Goal: Task Accomplishment & Management: Complete application form

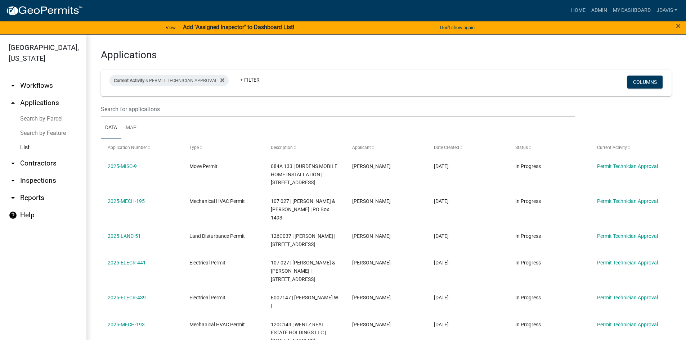
select select "2: 50"
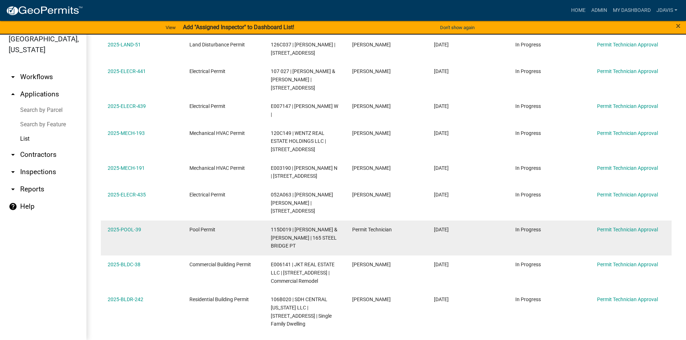
scroll to position [278, 0]
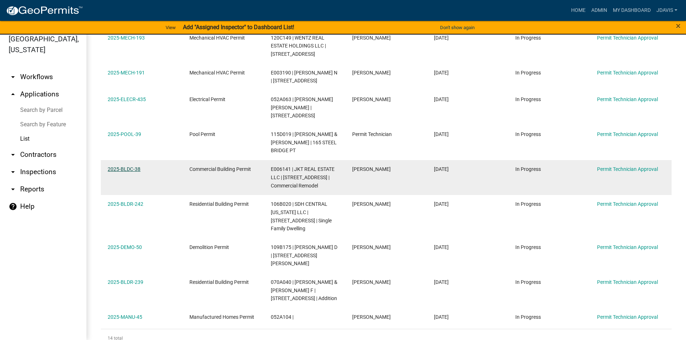
click at [134, 166] on link "2025-BLDC-38" at bounding box center [124, 169] width 33 height 6
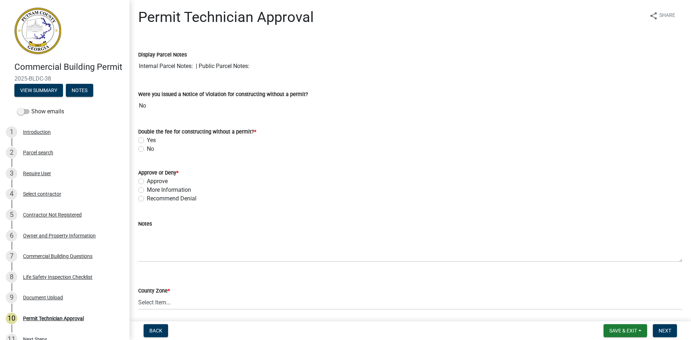
click at [147, 189] on label "More Information" at bounding box center [169, 190] width 44 height 9
click at [147, 189] on input "More Information" at bounding box center [149, 188] width 5 height 5
radio input "true"
click at [147, 149] on label "No" at bounding box center [150, 149] width 7 height 9
click at [147, 149] on input "No" at bounding box center [149, 147] width 5 height 5
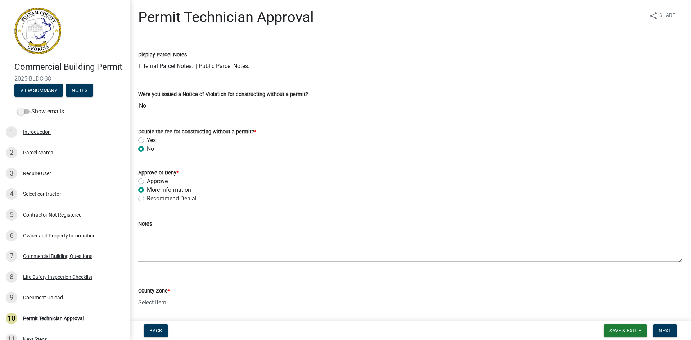
radio input "true"
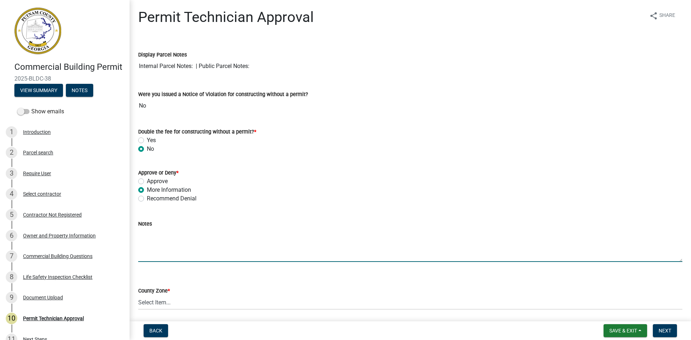
click at [156, 235] on textarea "Notes" at bounding box center [410, 245] width 544 height 34
type textarea "Good afternoon, we received your permit but it is incomplete. We need the"
click at [64, 238] on div "Owner and Property Information" at bounding box center [59, 235] width 73 height 5
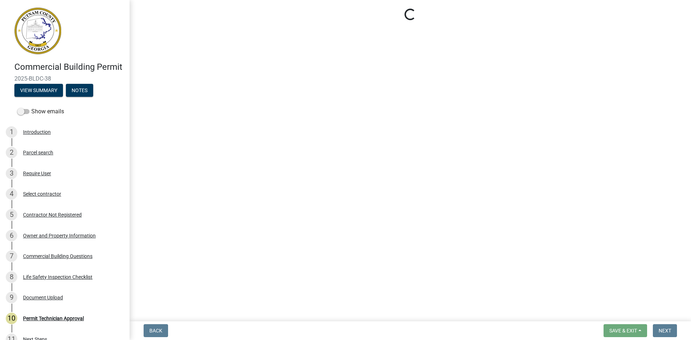
select select "58d273ed-cbd1-45cf-a92b-4c415c252308"
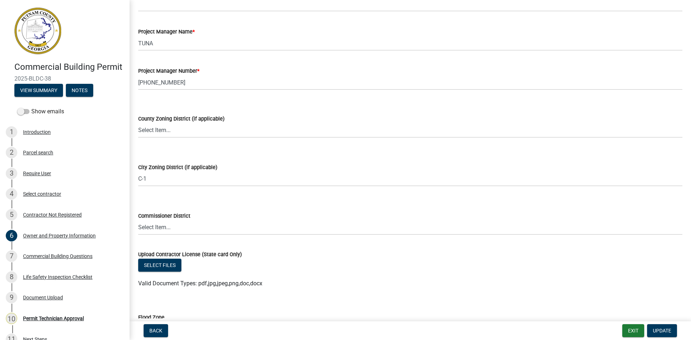
scroll to position [1224, 0]
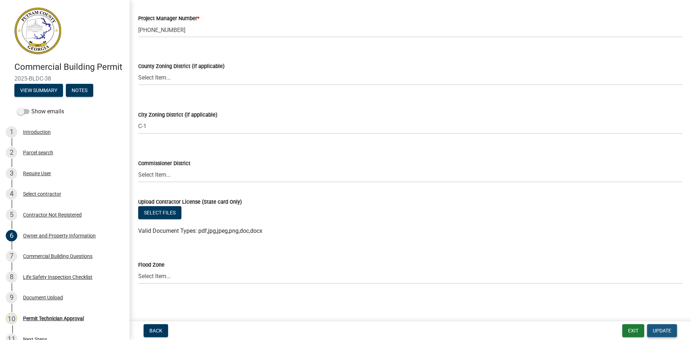
click at [663, 330] on span "Update" at bounding box center [662, 331] width 18 height 6
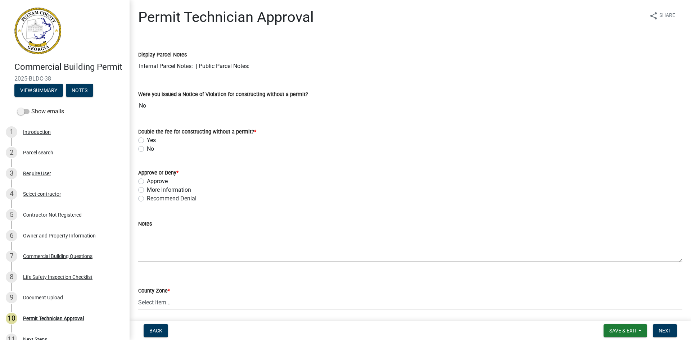
click at [147, 147] on label "No" at bounding box center [150, 149] width 7 height 9
click at [147, 147] on input "No" at bounding box center [149, 147] width 5 height 5
radio input "true"
click at [147, 199] on label "Recommend Denial" at bounding box center [172, 198] width 50 height 9
click at [147, 199] on input "Recommend Denial" at bounding box center [149, 196] width 5 height 5
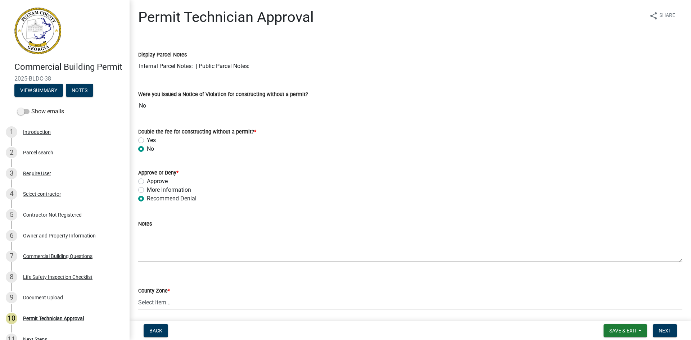
radio input "true"
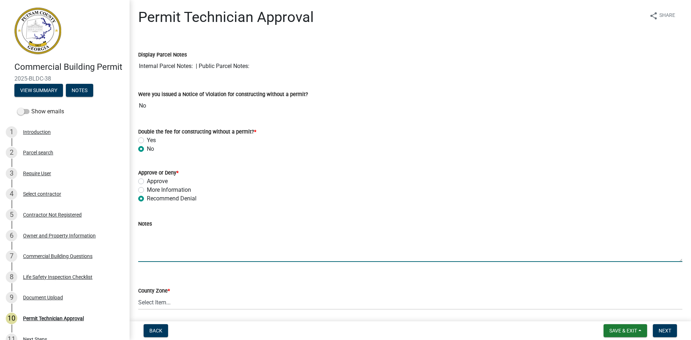
click at [160, 240] on textarea "Notes" at bounding box center [410, 245] width 544 height 34
click at [147, 189] on label "More Information" at bounding box center [169, 190] width 44 height 9
click at [147, 189] on input "More Information" at bounding box center [149, 188] width 5 height 5
radio input "true"
click at [162, 242] on textarea "Notes" at bounding box center [410, 245] width 544 height 34
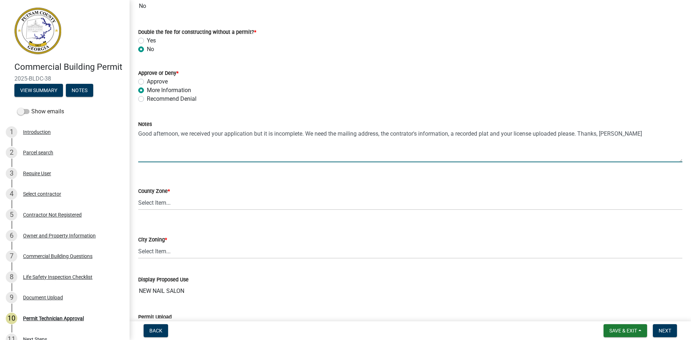
scroll to position [108, 0]
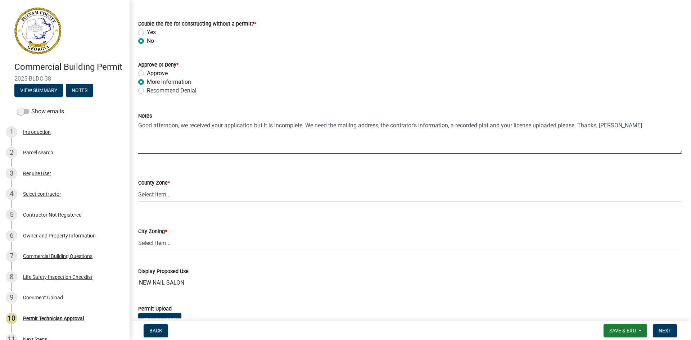
type textarea "Good afternoon, we received your application but it is incomplete. We need the …"
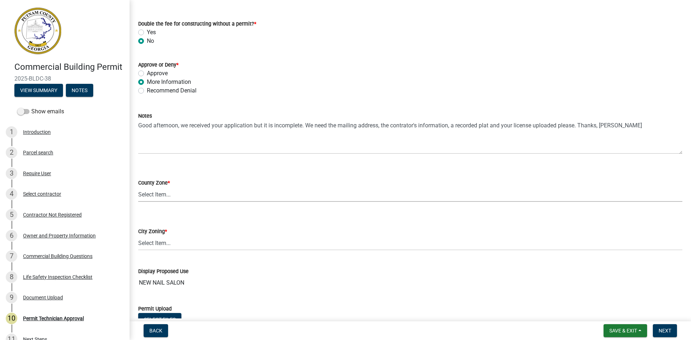
click at [173, 193] on select "Select Item... AG-1 R-1R R-1 R-2 MHP RM-1 RM-3 C-1 C-2 I-M PUD N/A" at bounding box center [410, 194] width 544 height 15
click at [138, 187] on select "Select Item... AG-1 R-1R R-1 R-2 MHP RM-1 RM-3 C-1 C-2 I-M PUD N/A" at bounding box center [410, 194] width 544 height 15
select select "ef7a1fc2-7a7a-426d-b1f0-c9b9b6ca7ff4"
click at [176, 245] on select "Select Item... A-1 A-2 R-1 R-2 R-3 R-4 MHP C-1 C-2 I-1 I-2 DB FH H-P N/A" at bounding box center [410, 243] width 544 height 15
click at [138, 236] on select "Select Item... A-1 A-2 R-1 R-2 R-3 R-4 MHP C-1 C-2 I-1 I-2 DB FH H-P N/A" at bounding box center [410, 243] width 544 height 15
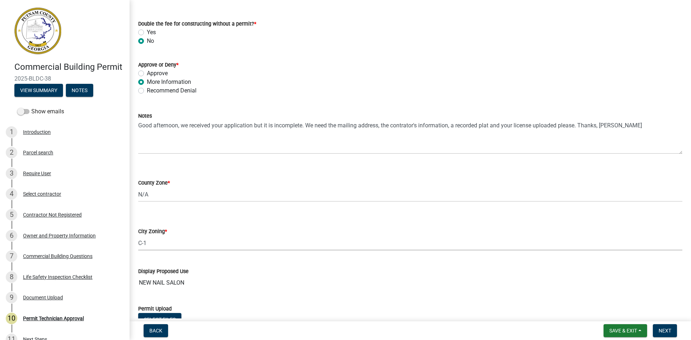
select select "58d273ed-cbd1-45cf-a92b-4c415c252308"
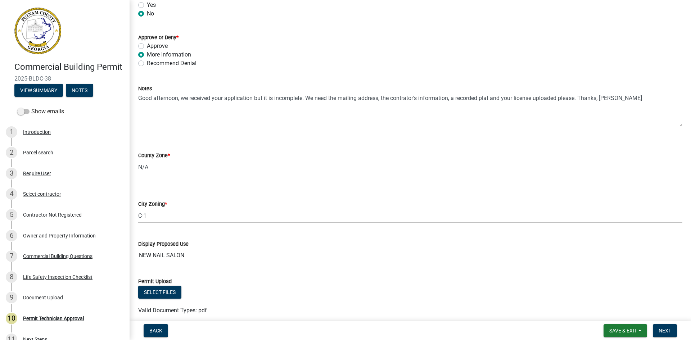
scroll to position [166, 0]
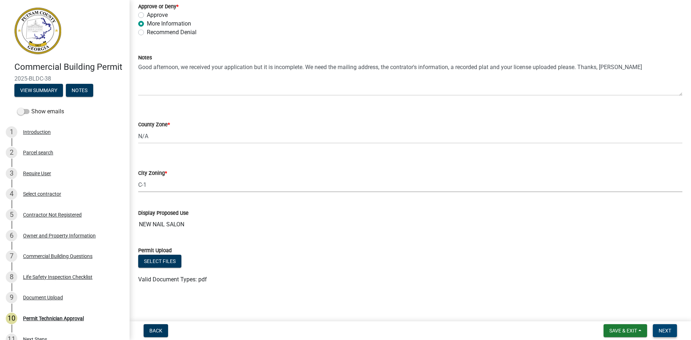
click at [663, 333] on span "Next" at bounding box center [665, 331] width 13 height 6
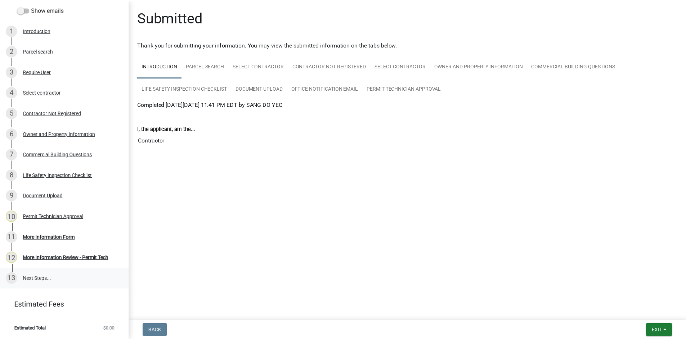
scroll to position [112, 0]
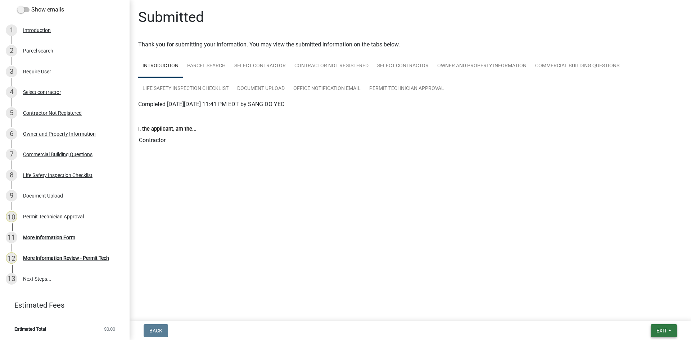
click at [665, 330] on span "Exit" at bounding box center [662, 331] width 10 height 6
click at [669, 312] on button "Save & Exit" at bounding box center [649, 311] width 58 height 17
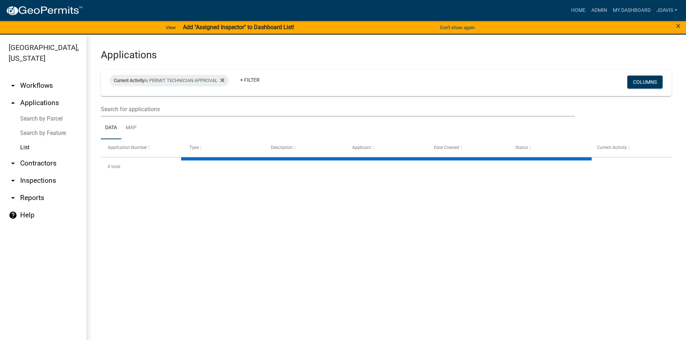
select select "2: 50"
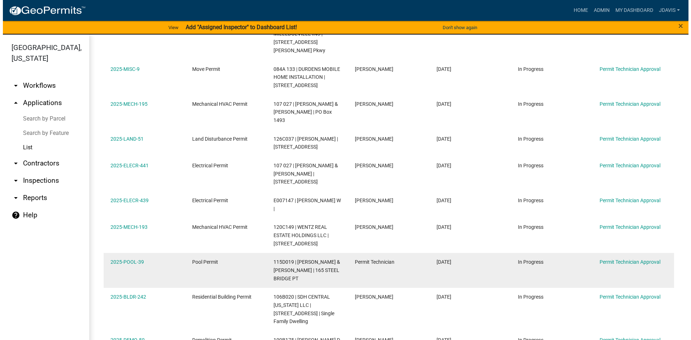
scroll to position [180, 0]
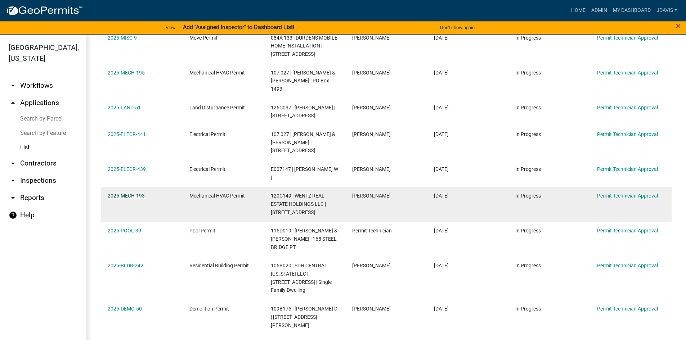
click at [131, 193] on link "2025-MECH-193" at bounding box center [126, 196] width 37 height 6
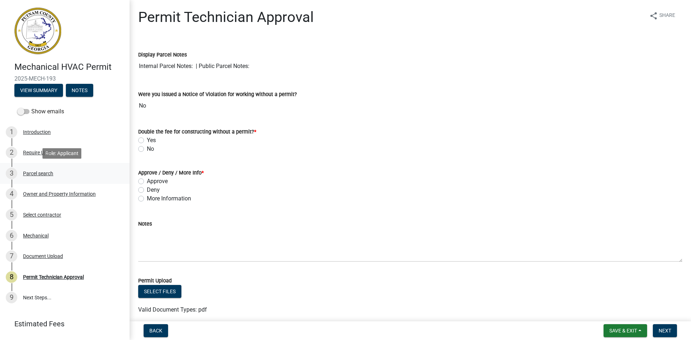
click at [49, 175] on div "Parcel search" at bounding box center [38, 173] width 30 height 5
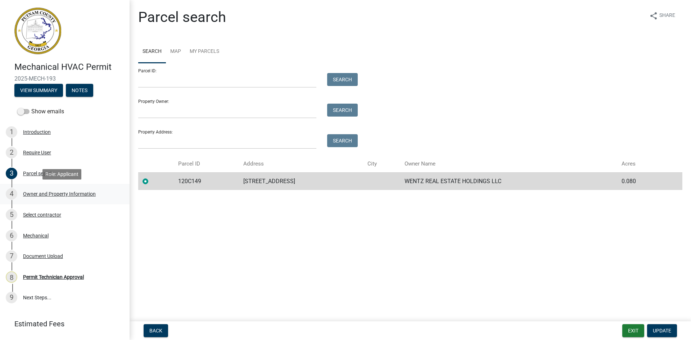
click at [86, 192] on div "Owner and Property Information" at bounding box center [59, 194] width 73 height 5
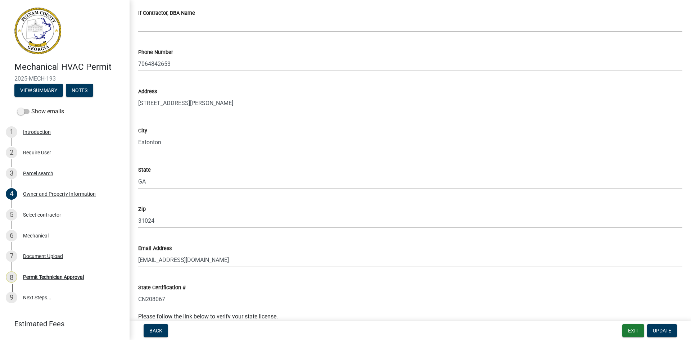
scroll to position [828, 0]
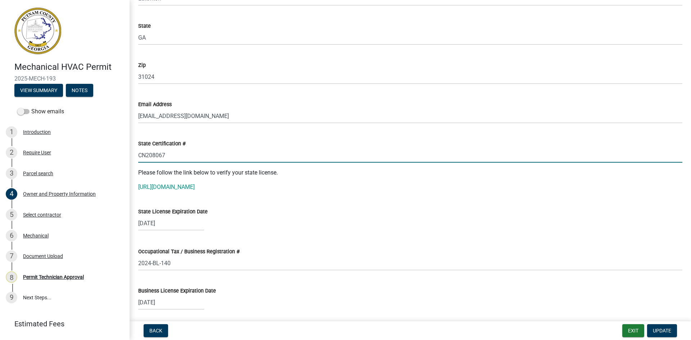
drag, startPoint x: 139, startPoint y: 155, endPoint x: 172, endPoint y: 156, distance: 32.8
click at [172, 156] on input "CN208067" at bounding box center [410, 155] width 544 height 15
paste input "MPR108202"
type input "MPR108202"
click at [187, 181] on div "Please follow the link below to verify your state license. [URL][DOMAIN_NAME]" at bounding box center [410, 179] width 544 height 23
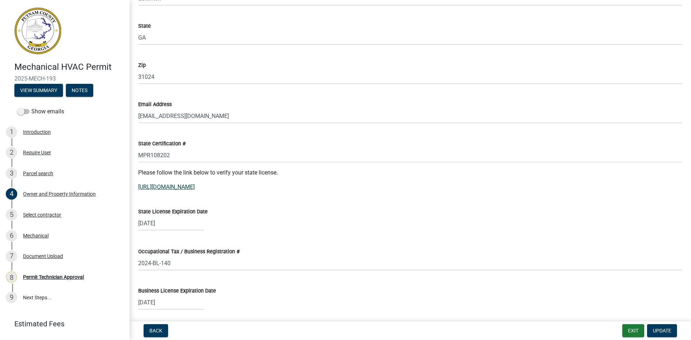
click at [187, 186] on link "[URL][DOMAIN_NAME]" at bounding box center [166, 187] width 57 height 7
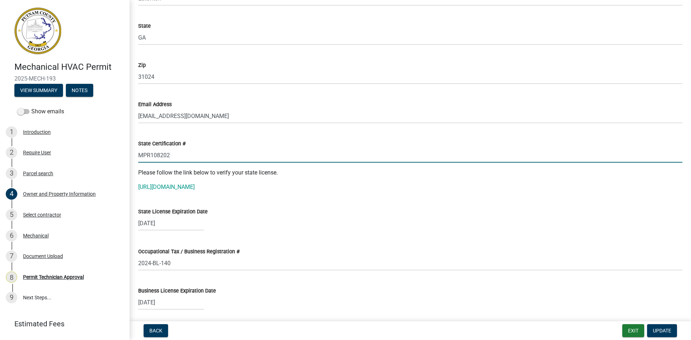
drag, startPoint x: 138, startPoint y: 155, endPoint x: 173, endPoint y: 155, distance: 34.9
click at [173, 155] on input "MPR108202" at bounding box center [410, 155] width 544 height 15
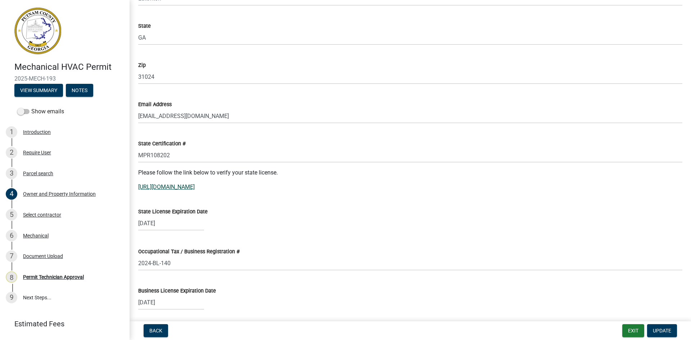
click at [183, 186] on link "[URL][DOMAIN_NAME]" at bounding box center [166, 187] width 57 height 7
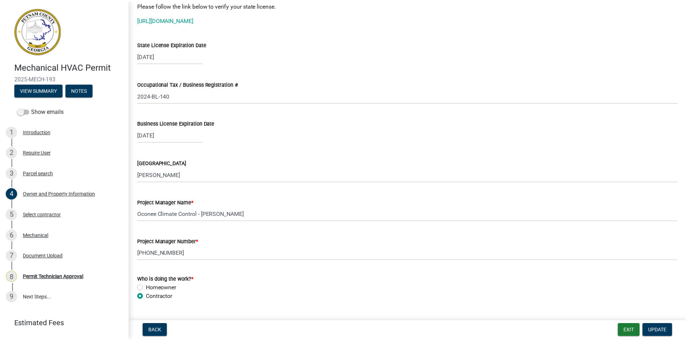
scroll to position [1008, 0]
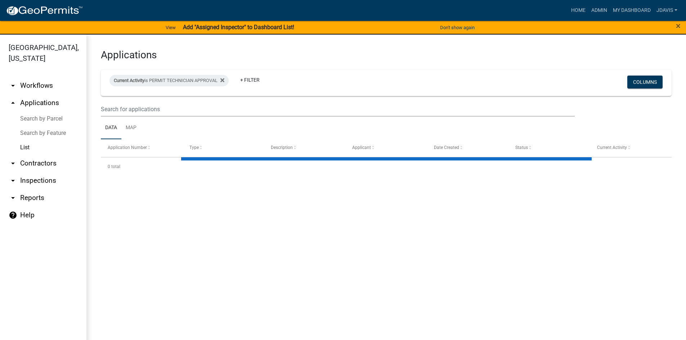
select select "2: 50"
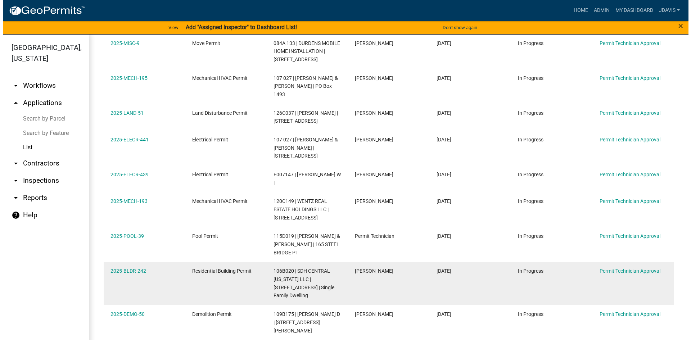
scroll to position [216, 0]
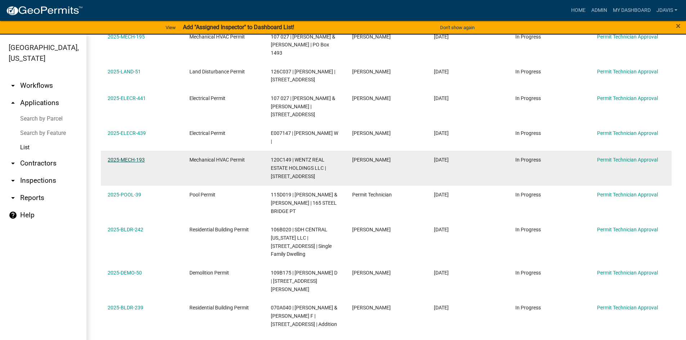
click at [131, 157] on link "2025-MECH-193" at bounding box center [126, 160] width 37 height 6
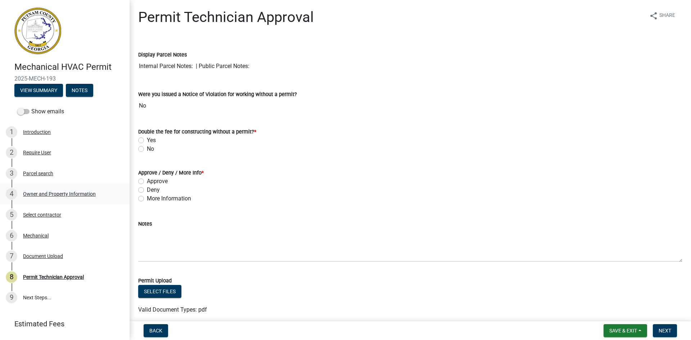
click at [48, 194] on div "Owner and Property Information" at bounding box center [59, 194] width 73 height 5
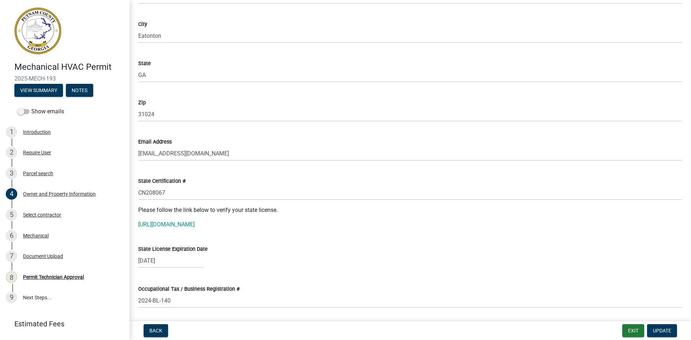
scroll to position [792, 0]
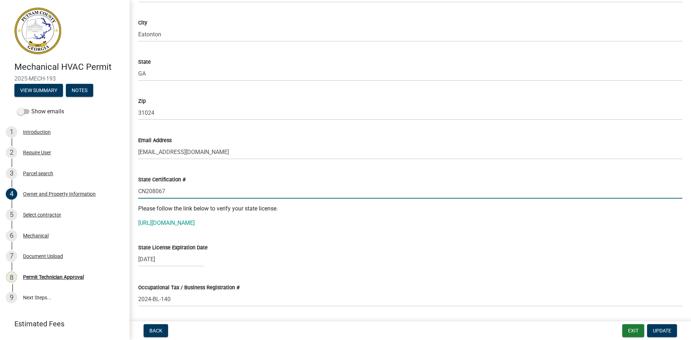
drag, startPoint x: 139, startPoint y: 192, endPoint x: 165, endPoint y: 192, distance: 26.3
click at [165, 192] on input "CN208067" at bounding box center [410, 191] width 544 height 15
click at [190, 224] on link "[URL][DOMAIN_NAME]" at bounding box center [166, 223] width 57 height 7
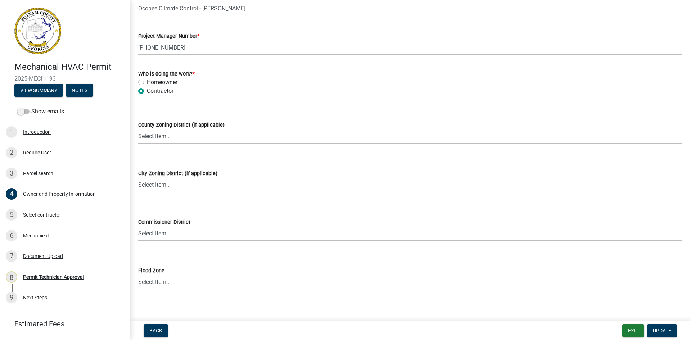
scroll to position [1207, 0]
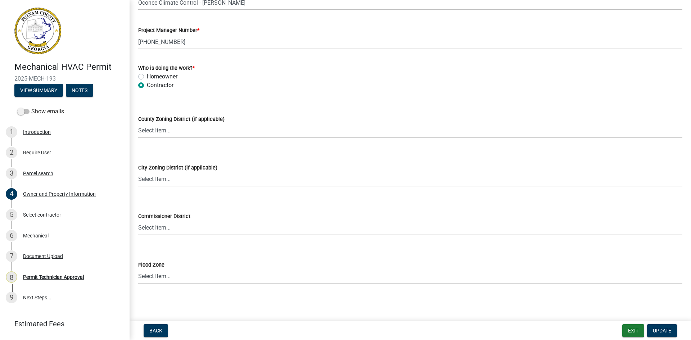
click at [177, 133] on select "Select Item... AG-1 R-1R R-1 R-2 MHP RM-1 RM-3 C-1 C-2 I-M PUD N/A" at bounding box center [410, 130] width 544 height 15
click at [138, 123] on select "Select Item... AG-1 R-1R R-1 R-2 MHP RM-1 RM-3 C-1 C-2 I-M PUD N/A" at bounding box center [410, 130] width 544 height 15
click at [172, 129] on select "Select Item... AG-1 R-1R R-1 R-2 MHP RM-1 RM-3 C-1 C-2 I-M PUD N/A" at bounding box center [410, 130] width 544 height 15
click at [138, 123] on select "Select Item... AG-1 R-1R R-1 R-2 MHP RM-1 RM-3 C-1 C-2 I-M PUD N/A" at bounding box center [410, 130] width 544 height 15
select select "0688c8c3-ca83-4764-a677-531fbc17e6cb"
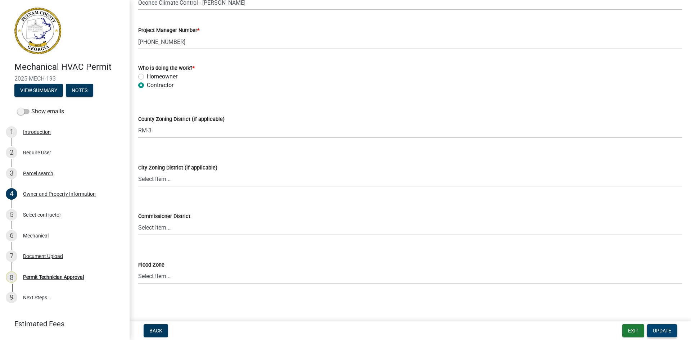
click at [659, 333] on span "Update" at bounding box center [662, 331] width 18 height 6
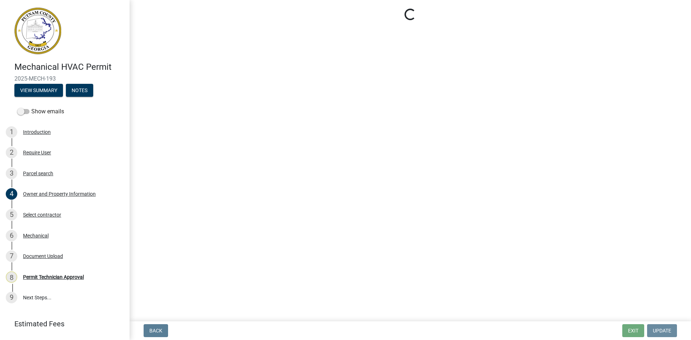
scroll to position [0, 0]
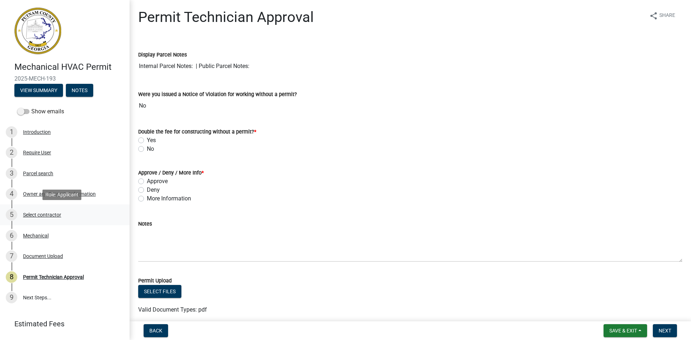
click at [43, 216] on div "Select contractor" at bounding box center [42, 214] width 38 height 5
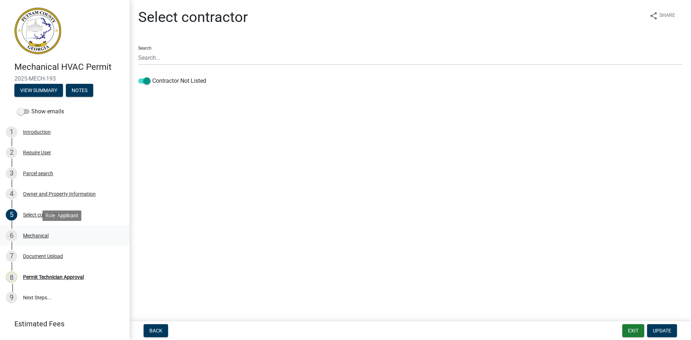
click at [38, 236] on div "Mechanical" at bounding box center [36, 235] width 26 height 5
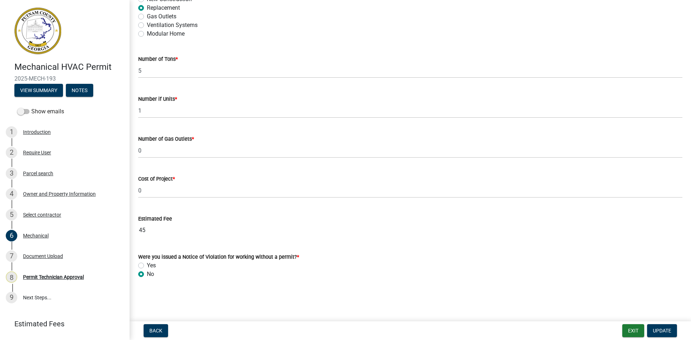
scroll to position [434, 0]
click at [49, 258] on div "Document Upload" at bounding box center [43, 256] width 40 height 5
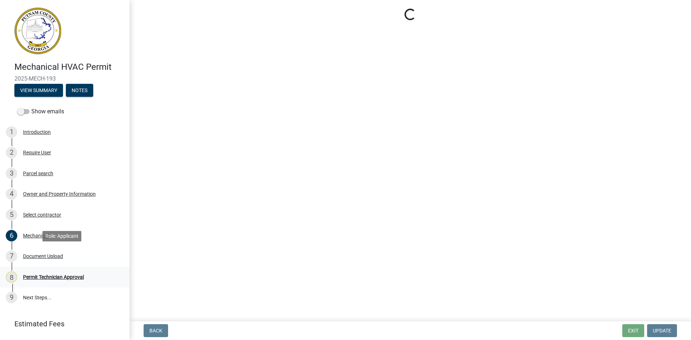
scroll to position [0, 0]
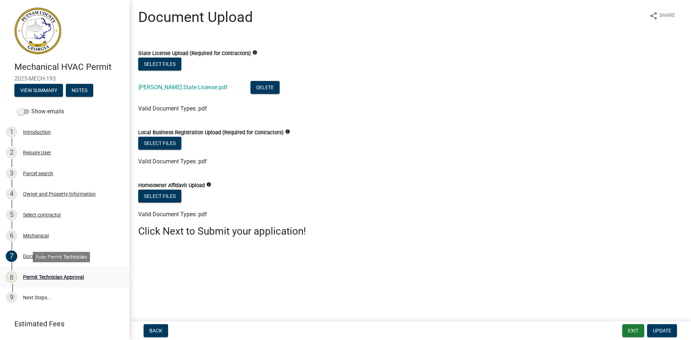
click at [54, 277] on div "Permit Technician Approval" at bounding box center [53, 277] width 61 height 5
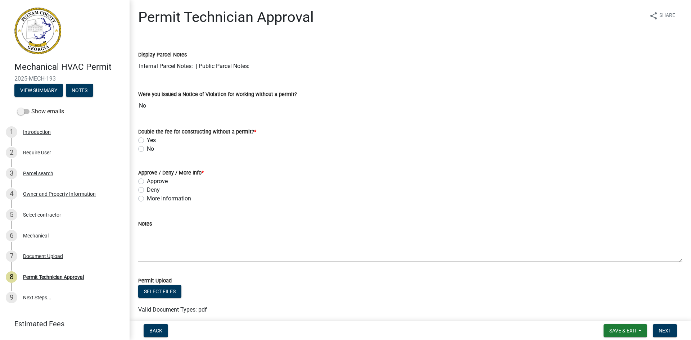
click at [147, 151] on label "No" at bounding box center [150, 149] width 7 height 9
click at [147, 149] on input "No" at bounding box center [149, 147] width 5 height 5
radio input "true"
click at [147, 183] on label "Approve" at bounding box center [157, 181] width 21 height 9
click at [147, 182] on input "Approve" at bounding box center [149, 179] width 5 height 5
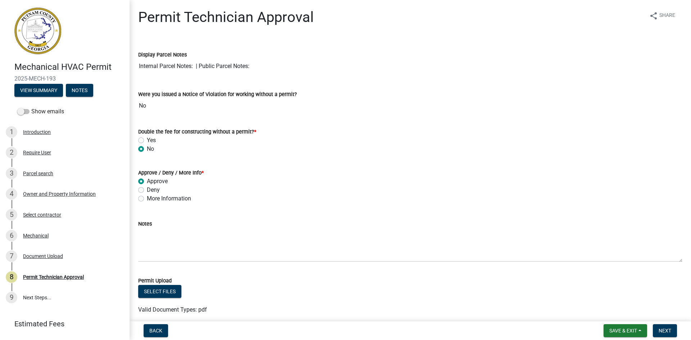
radio input "true"
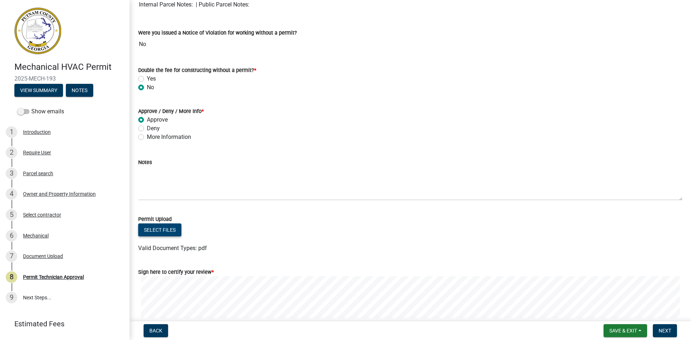
scroll to position [108, 0]
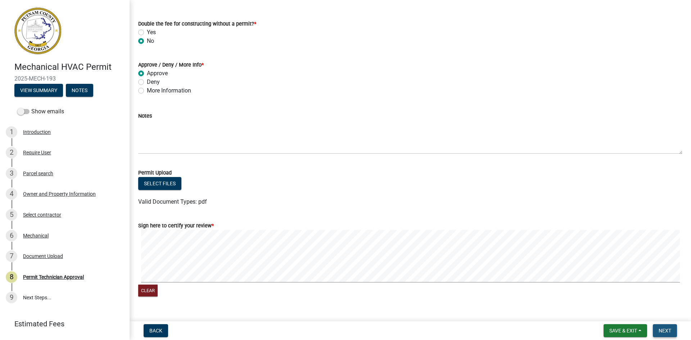
click at [673, 332] on button "Next" at bounding box center [665, 330] width 24 height 13
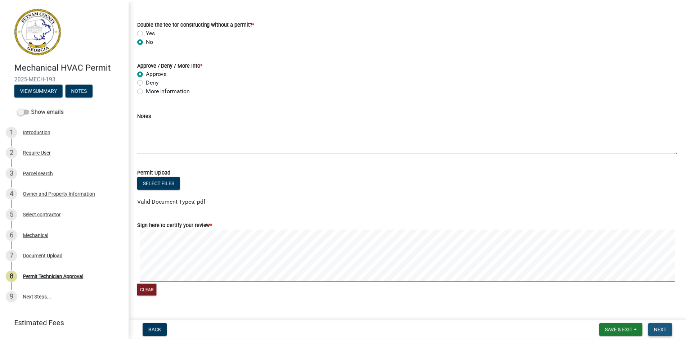
scroll to position [0, 0]
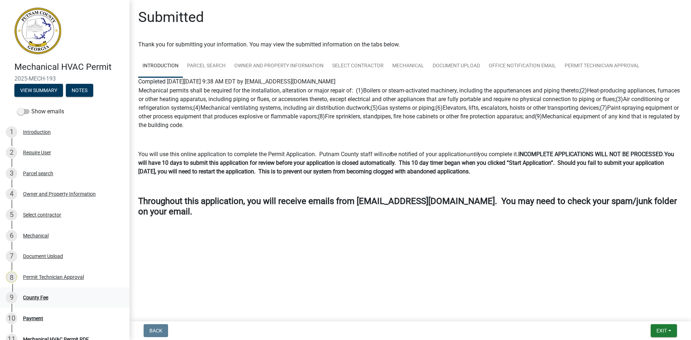
click at [32, 297] on div "County Fee" at bounding box center [35, 297] width 25 height 5
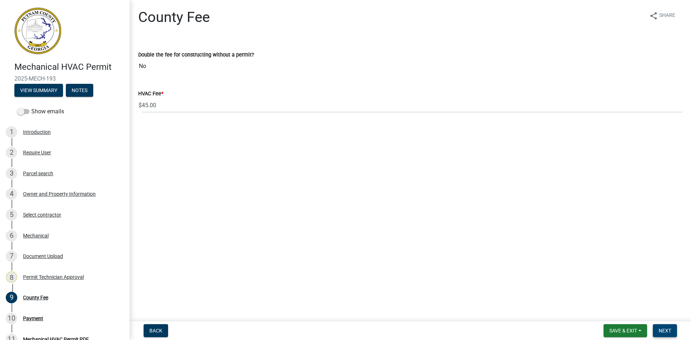
click at [669, 330] on span "Next" at bounding box center [665, 331] width 13 height 6
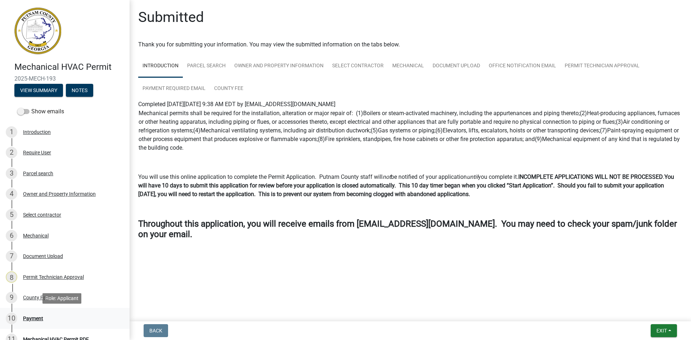
click at [33, 319] on div "Payment" at bounding box center [33, 318] width 20 height 5
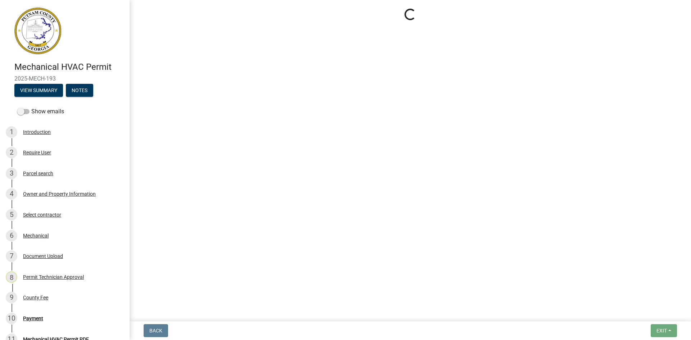
select select "3: 3"
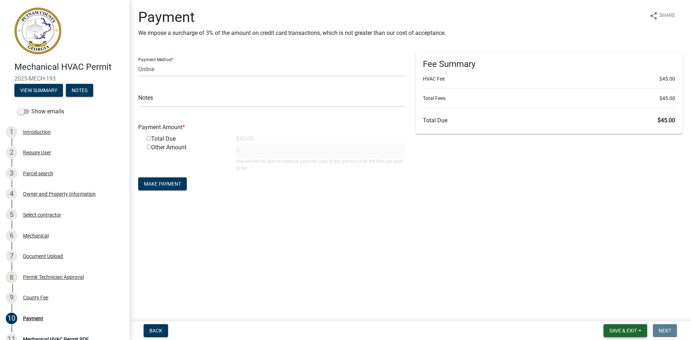
click at [621, 329] on span "Save & Exit" at bounding box center [623, 331] width 28 height 6
click at [625, 313] on button "Save & Exit" at bounding box center [619, 311] width 58 height 17
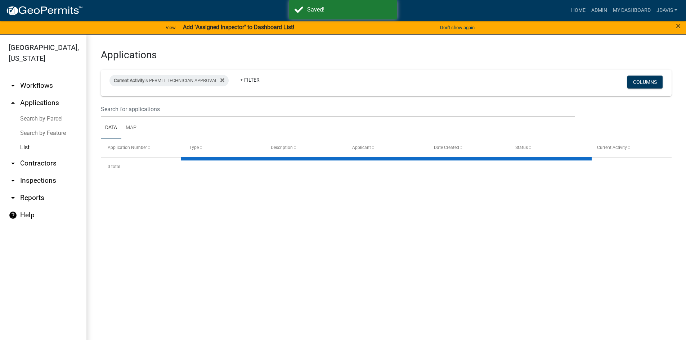
select select "2: 50"
